Goal: Task Accomplishment & Management: Manage account settings

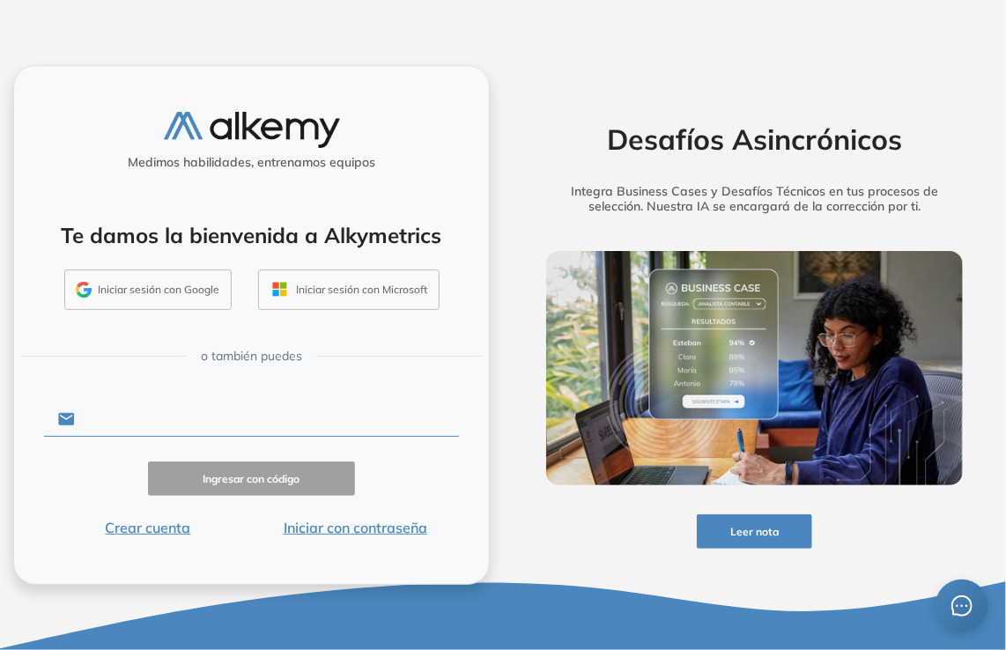
click at [189, 422] on input "text" at bounding box center [267, 419] width 384 height 33
type input "**********"
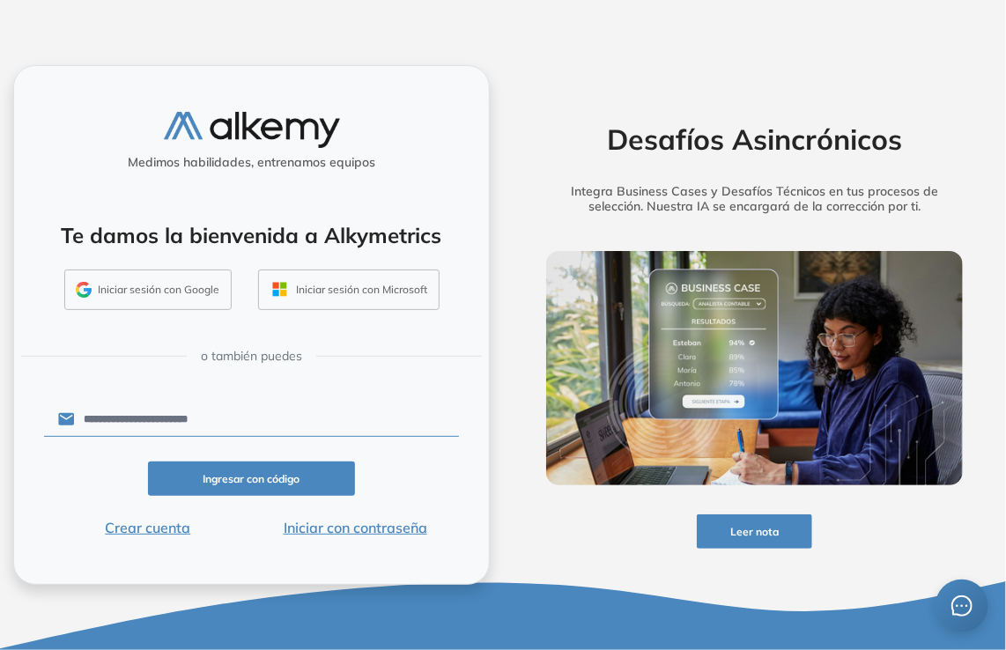
click at [285, 477] on button "Ingresar con código" at bounding box center [251, 479] width 207 height 34
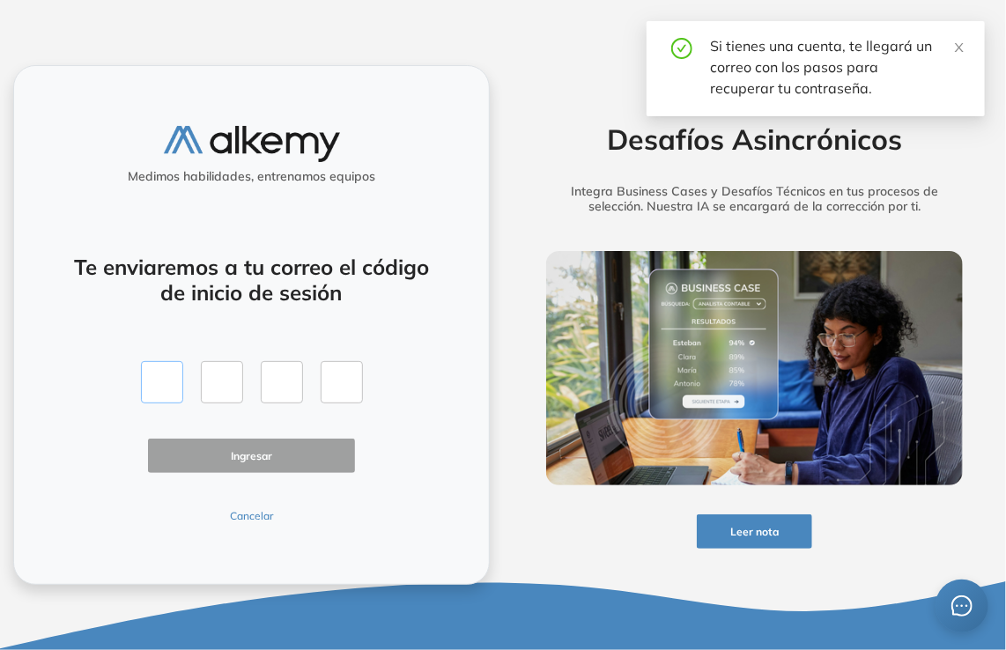
click at [169, 392] on input "text" at bounding box center [162, 382] width 42 height 42
paste input "*"
type input "*"
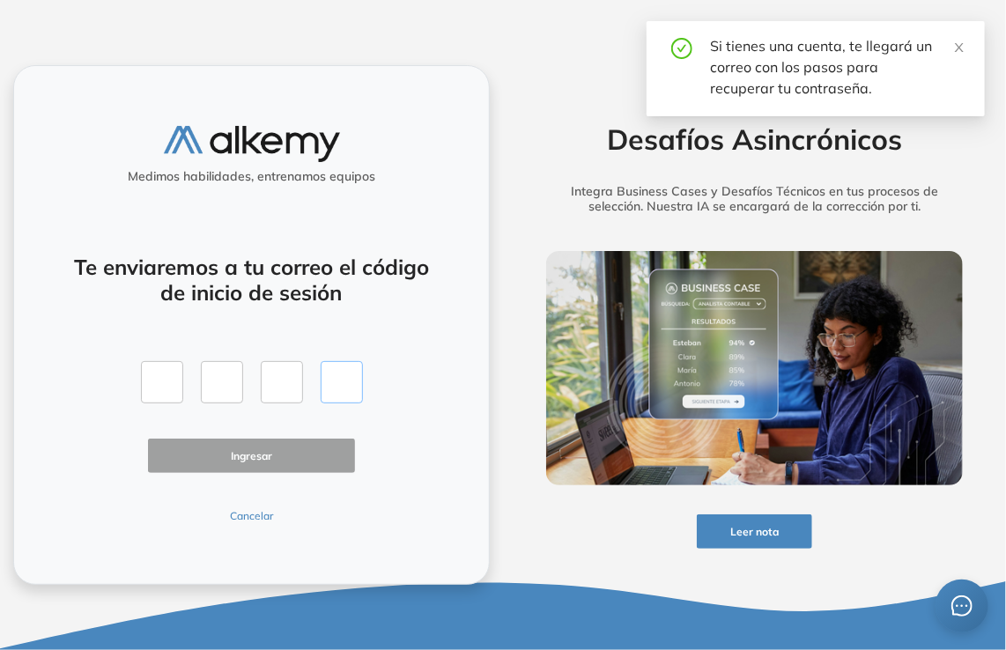
type input "*"
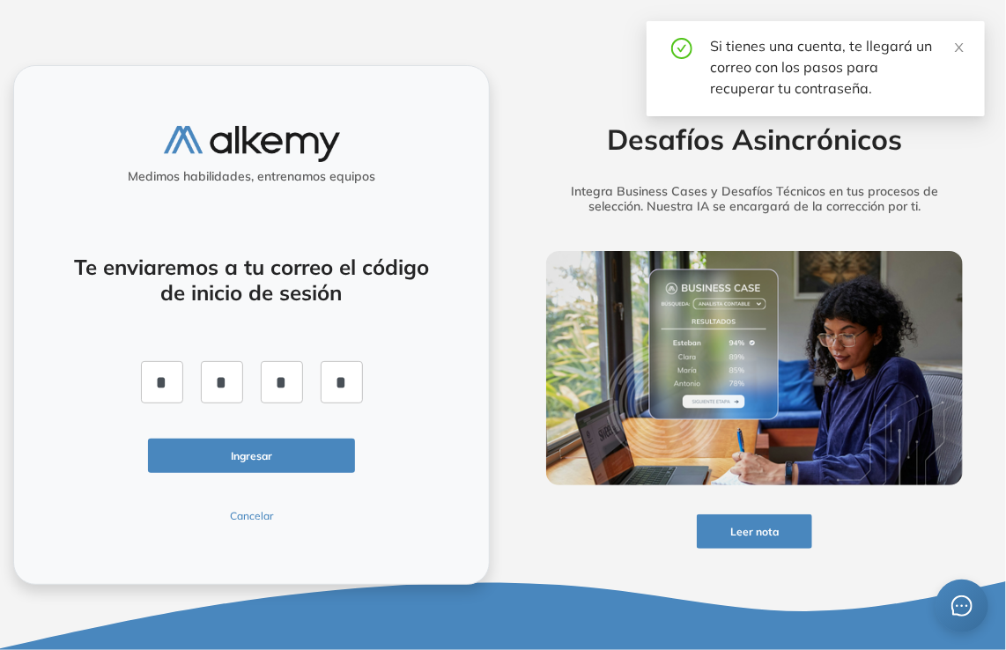
click at [277, 470] on button "Ingresar" at bounding box center [251, 456] width 207 height 34
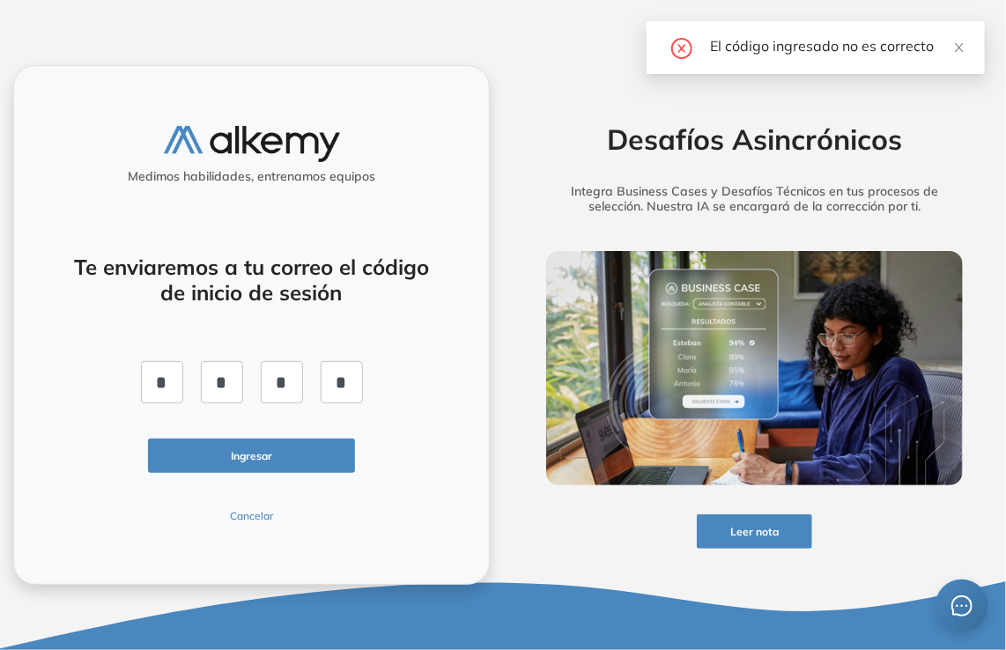
click at [294, 467] on button "Ingresar" at bounding box center [251, 456] width 207 height 34
drag, startPoint x: 164, startPoint y: 381, endPoint x: 433, endPoint y: 384, distance: 268.7
click at [436, 383] on div "Te enviaremos a tu correo el código de inicio de sesión * * * * Ingresar Cancel…" at bounding box center [251, 378] width 415 height 291
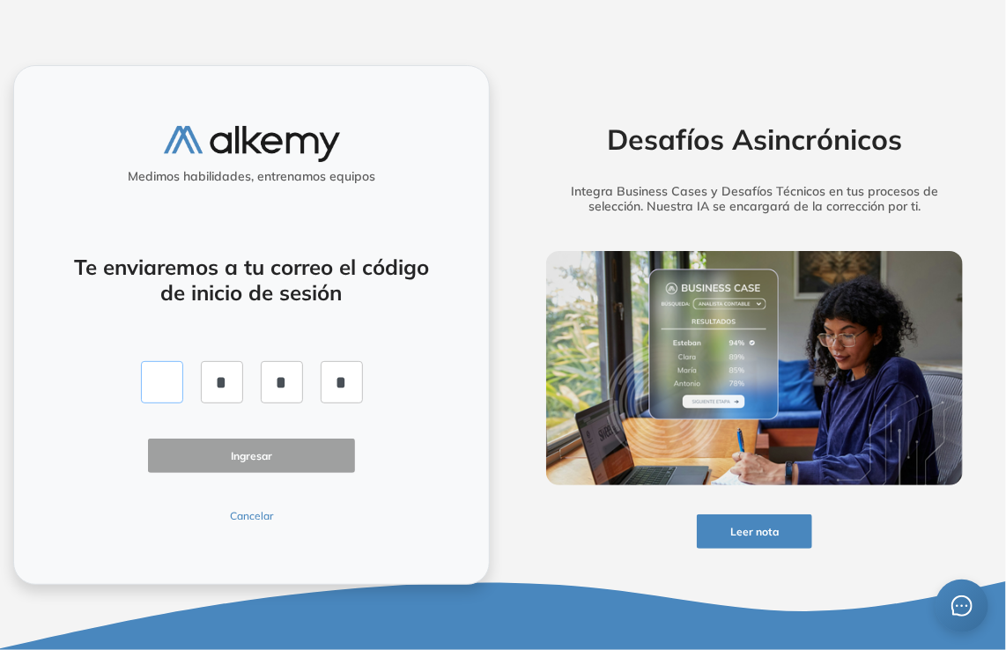
type input "*"
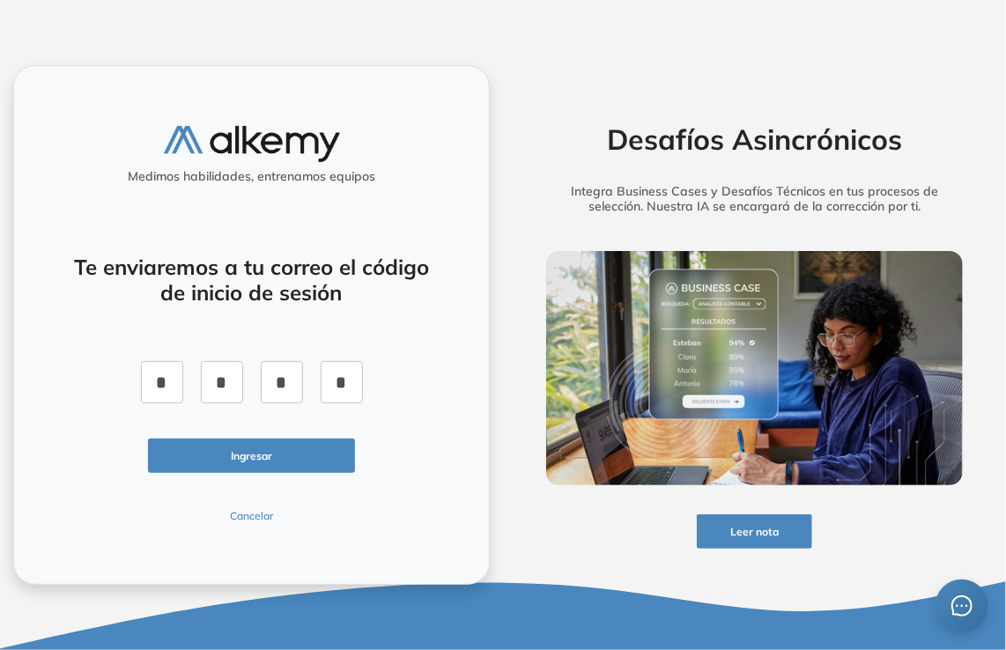
drag, startPoint x: 300, startPoint y: 407, endPoint x: 285, endPoint y: 388, distance: 24.0
click at [287, 390] on div "Te enviaremos a tu correo el código de inicio de sesión * * * * Ingresar Cancel…" at bounding box center [251, 378] width 415 height 291
click at [285, 387] on input "*" at bounding box center [282, 382] width 42 height 42
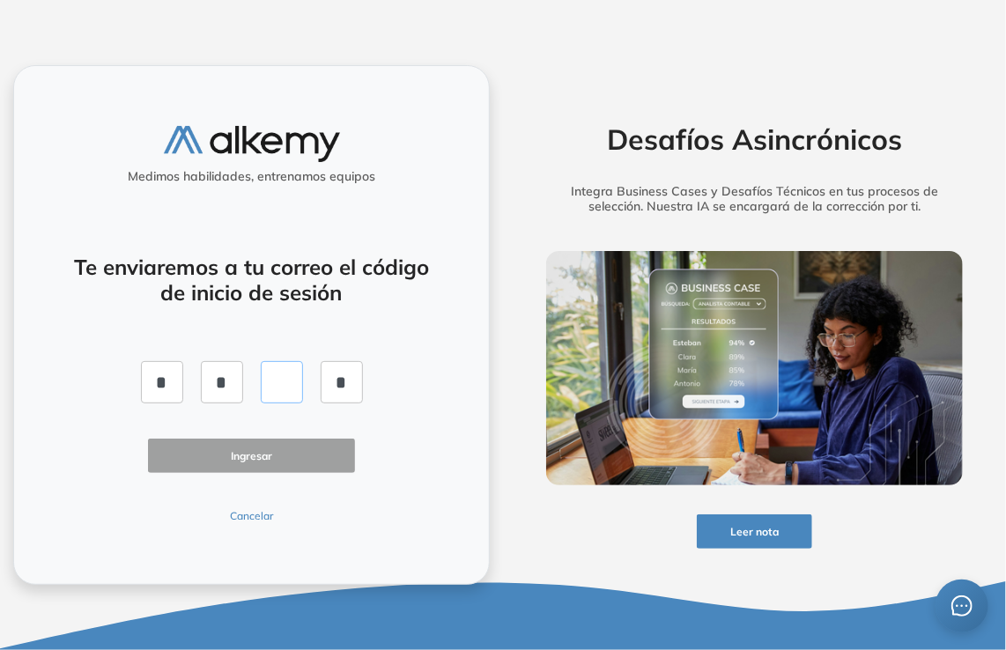
type input "*"
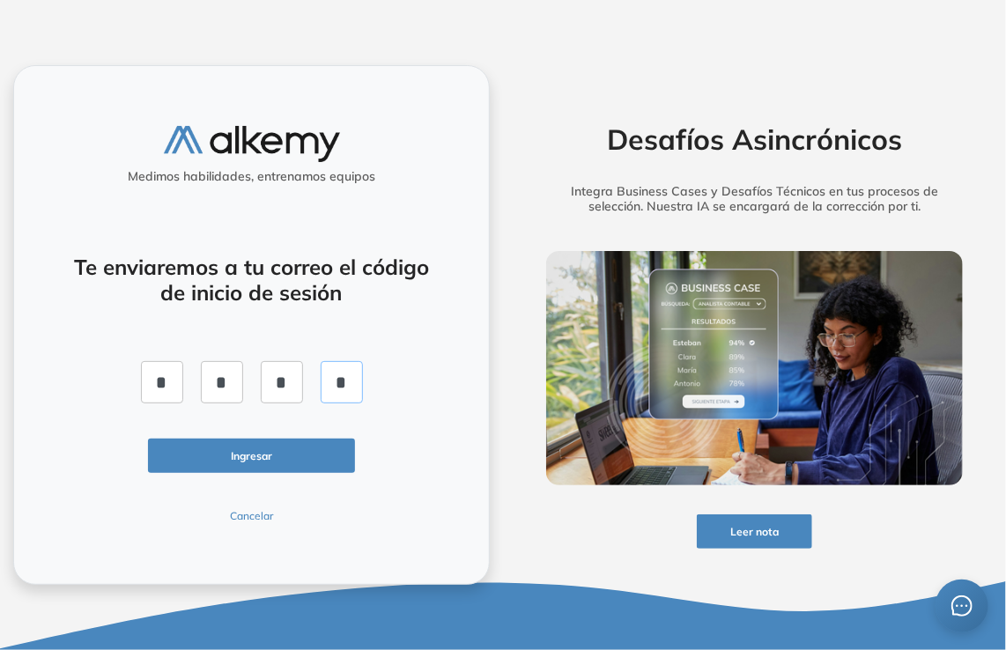
type input "*"
click at [237, 459] on button "Ingresar" at bounding box center [251, 456] width 207 height 34
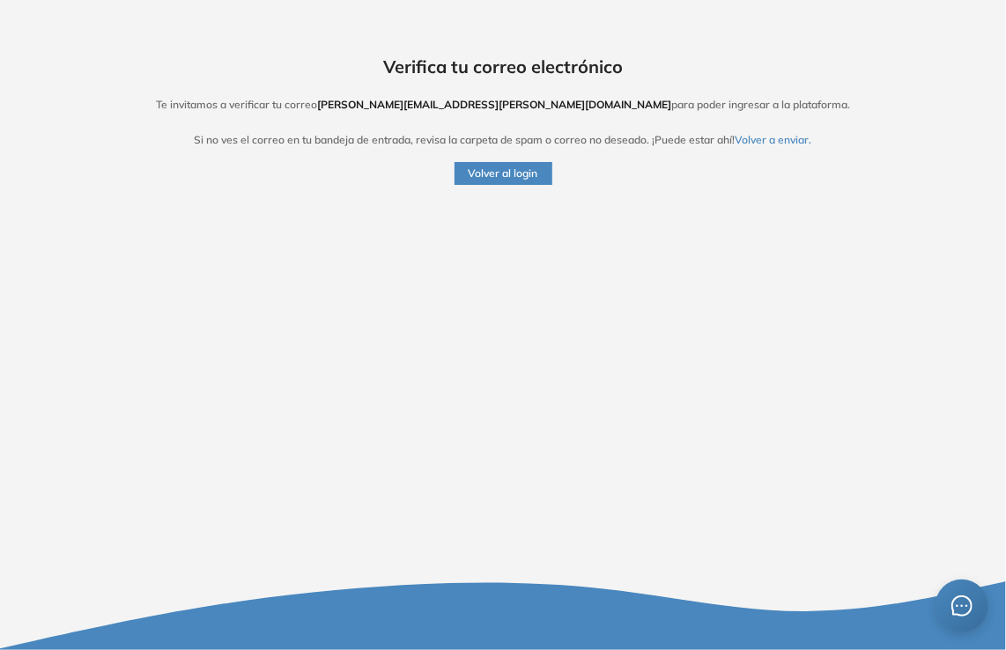
click at [536, 181] on button "Volver al login" at bounding box center [504, 173] width 98 height 23
click at [485, 172] on button "Volver al login" at bounding box center [504, 173] width 98 height 23
